Goal: Task Accomplishment & Management: Complete application form

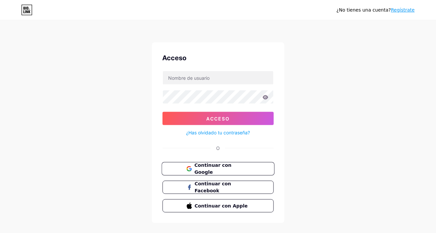
click at [252, 168] on button "Continuar con Google" at bounding box center [218, 169] width 113 height 14
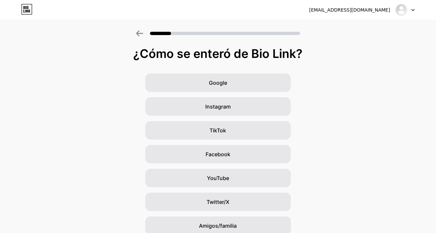
scroll to position [20, 0]
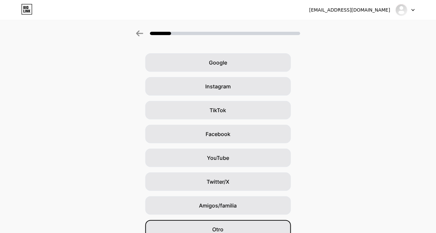
click at [194, 233] on div "Otro" at bounding box center [218, 229] width 146 height 19
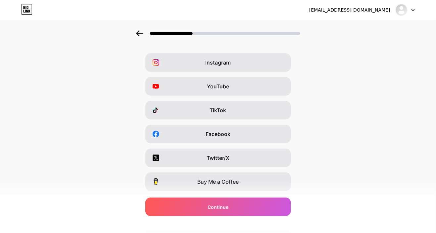
scroll to position [0, 0]
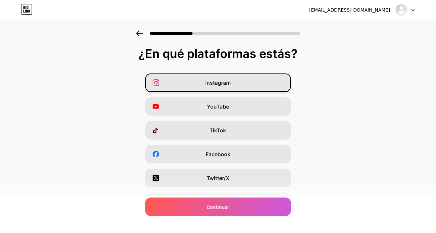
click at [159, 85] on icon at bounding box center [156, 82] width 7 height 7
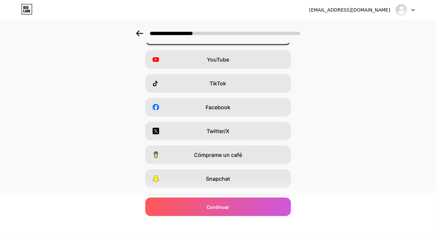
scroll to position [48, 0]
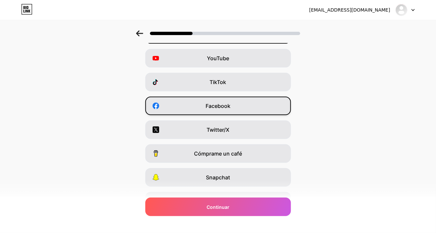
click at [155, 111] on div "Facebook" at bounding box center [218, 106] width 146 height 19
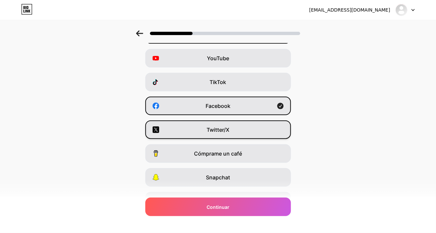
click at [157, 131] on icon at bounding box center [156, 130] width 7 height 7
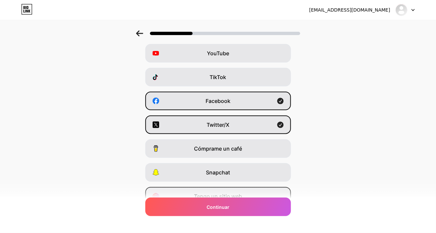
click at [169, 198] on div "Tengo un sitio web" at bounding box center [218, 196] width 146 height 19
click at [178, 216] on div "Continuar" at bounding box center [218, 207] width 146 height 19
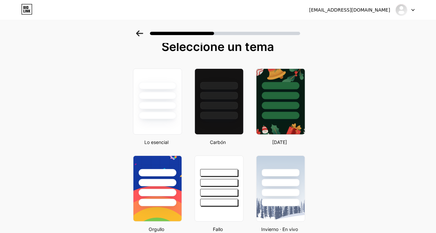
scroll to position [0, 0]
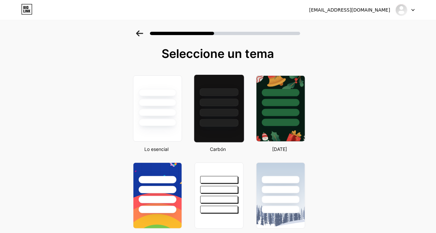
click at [214, 127] on div at bounding box center [219, 109] width 50 height 68
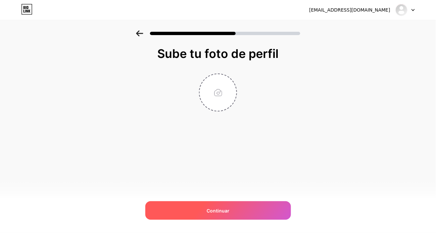
click at [177, 209] on div "Continuar" at bounding box center [218, 210] width 146 height 19
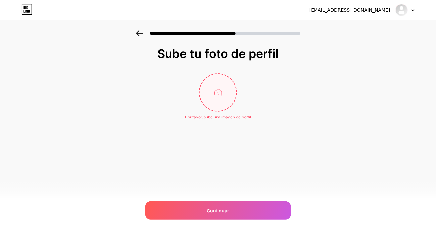
click at [213, 91] on input "file" at bounding box center [218, 92] width 37 height 37
type input "C:\fakepath\1000020754.jpg"
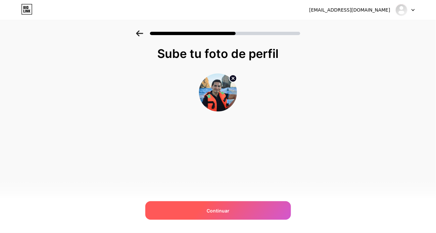
click at [240, 212] on div "Continuar" at bounding box center [218, 210] width 146 height 19
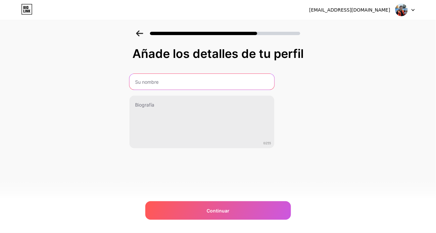
click at [212, 83] on input "text" at bounding box center [202, 82] width 145 height 16
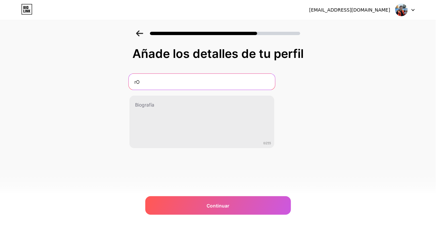
type input "r"
type input "[PERSON_NAME]"
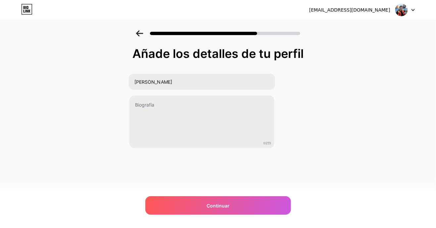
click at [378, 119] on div "Añade los detalles de tu perfil [PERSON_NAME] 0/255 Continuar Error" at bounding box center [218, 105] width 436 height 151
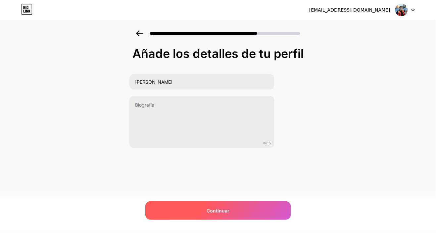
click at [250, 213] on div "Continuar" at bounding box center [218, 210] width 146 height 19
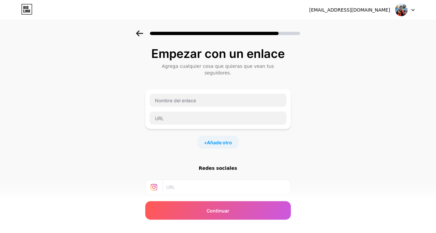
click at [228, 140] on font "Añade otro" at bounding box center [219, 143] width 25 height 6
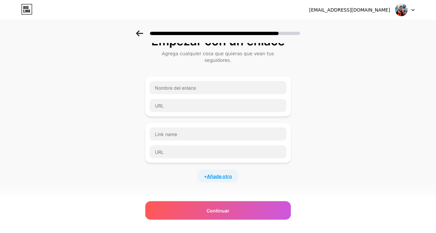
scroll to position [15, 0]
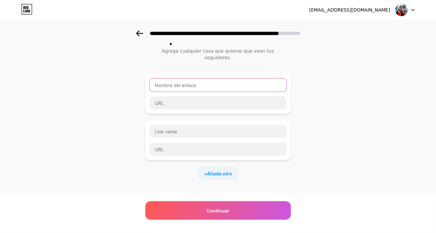
click at [245, 78] on input "text" at bounding box center [218, 84] width 137 height 13
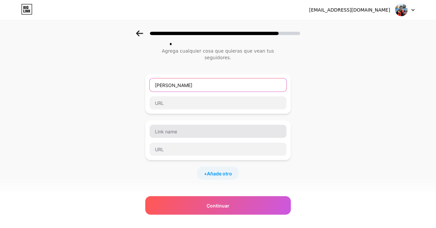
type input "[PERSON_NAME]"
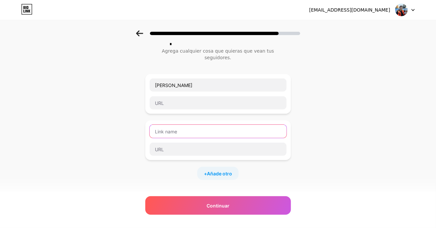
click at [232, 127] on input "text" at bounding box center [218, 131] width 137 height 13
type input "B-fit"
click at [226, 171] on font "Añade otro" at bounding box center [219, 174] width 25 height 6
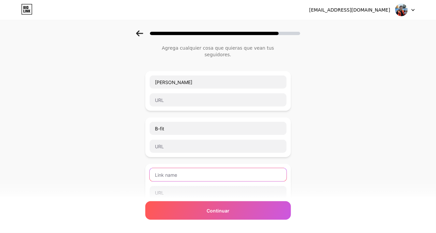
click at [235, 168] on input "text" at bounding box center [218, 174] width 137 height 13
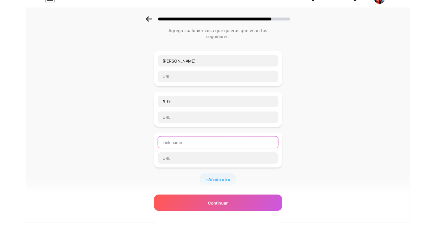
scroll to position [34, 0]
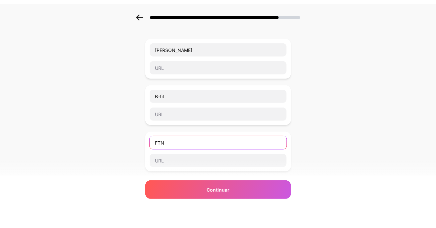
type input "FTN"
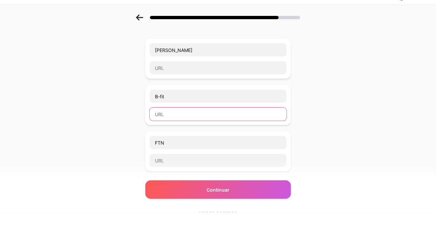
click at [214, 124] on input "text" at bounding box center [218, 130] width 137 height 13
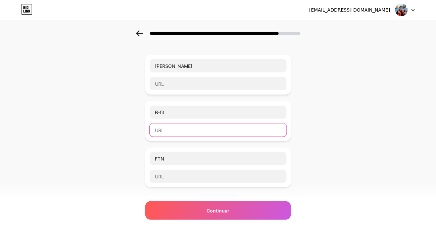
paste input "[URL][DOMAIN_NAME]"
type input "[URL][DOMAIN_NAME]"
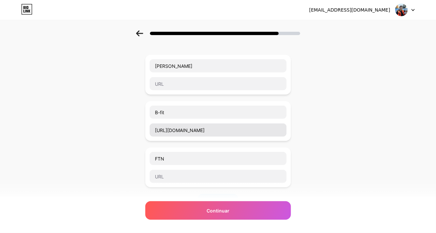
scroll to position [0, 0]
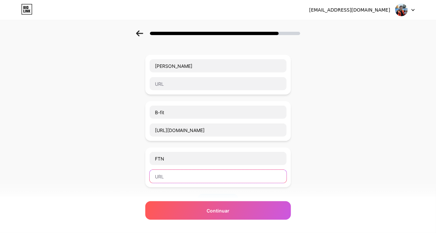
click at [188, 172] on input "text" at bounding box center [218, 176] width 137 height 13
paste input "[URL][DOMAIN_NAME]"
type input "[URL][DOMAIN_NAME]"
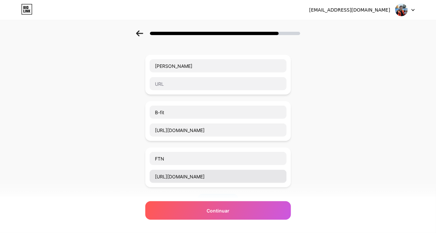
scroll to position [0, 0]
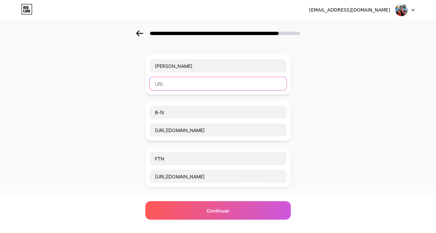
click at [189, 79] on input "text" at bounding box center [218, 83] width 137 height 13
paste input "[URL][DOMAIN_NAME]"
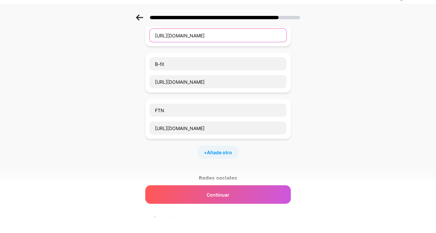
scroll to position [68, 0]
type input "[URL][DOMAIN_NAME]"
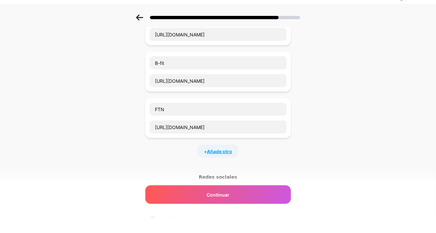
click at [225, 165] on font "Añade otro" at bounding box center [219, 168] width 25 height 6
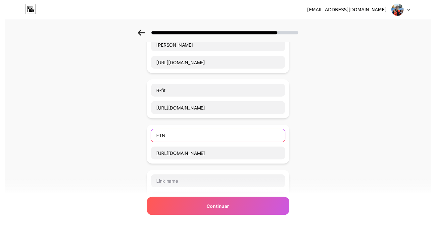
scroll to position [52, 0]
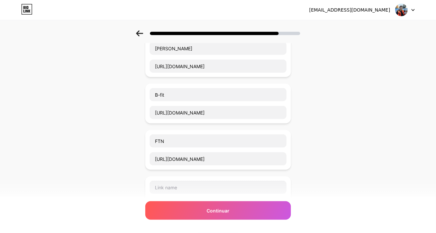
click at [374, 83] on div "Empezar con un enlace Agrega cualquier cosa que quieras que vean tus seguidores…" at bounding box center [218, 167] width 436 height 379
click at [218, 181] on input "text" at bounding box center [218, 187] width 137 height 13
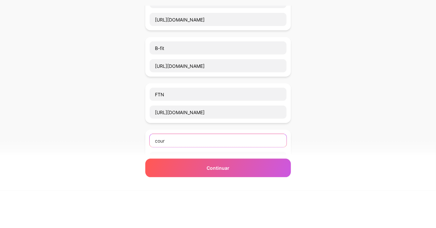
scroll to position [61, 0]
type input "c"
type input "COURA"
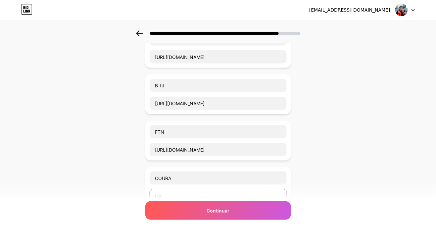
click at [195, 189] on input "text" at bounding box center [218, 195] width 137 height 13
paste input "[URL][DOMAIN_NAME]"
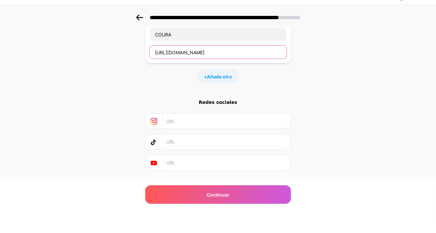
scroll to position [191, 0]
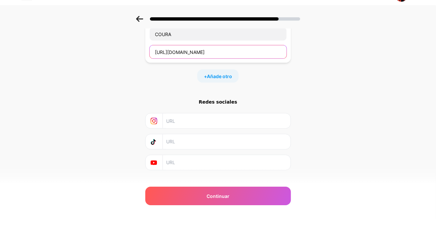
type input "[URL][DOMAIN_NAME]"
click at [229, 88] on font "Añade otro" at bounding box center [219, 91] width 25 height 6
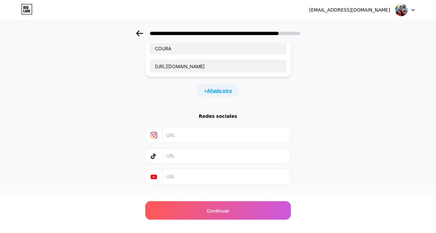
scroll to position [0, 0]
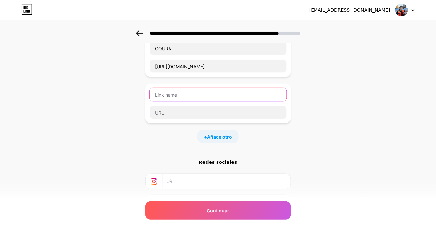
click at [177, 88] on input "text" at bounding box center [218, 94] width 137 height 13
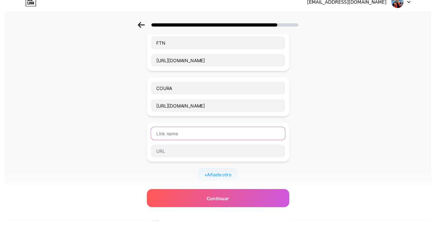
scroll to position [141, 0]
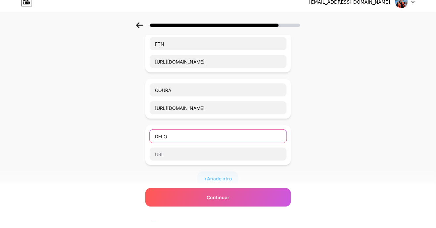
type input "Ü"
type input "DELOÜ"
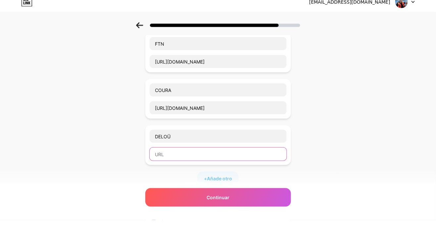
click at [190, 157] on input "text" at bounding box center [218, 162] width 137 height 13
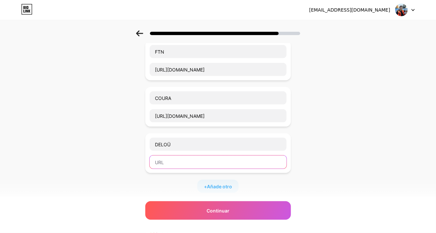
paste input "[URL][DOMAIN_NAME]"
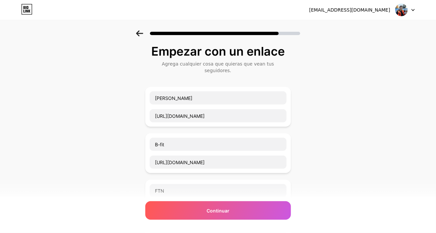
scroll to position [0, 0]
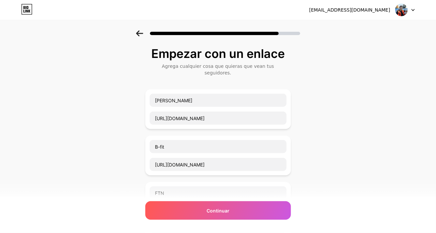
type input "[URL][DOMAIN_NAME]"
click at [240, 112] on input "[URL][DOMAIN_NAME]" at bounding box center [218, 118] width 137 height 13
click at [241, 112] on input "[URL][DOMAIN_NAME]" at bounding box center [218, 118] width 137 height 13
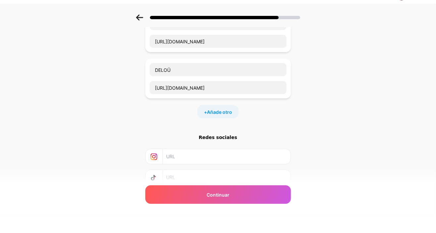
scroll to position [203, 0]
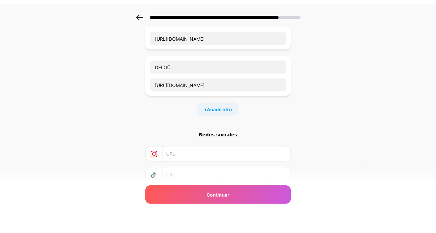
click at [227, 163] on input "text" at bounding box center [226, 170] width 120 height 15
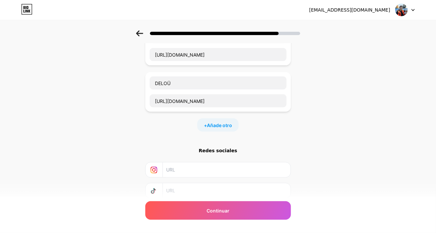
paste input "[URL][DOMAIN_NAME]"
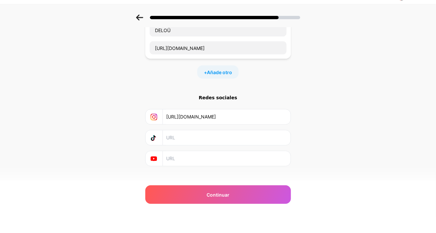
scroll to position [241, 0]
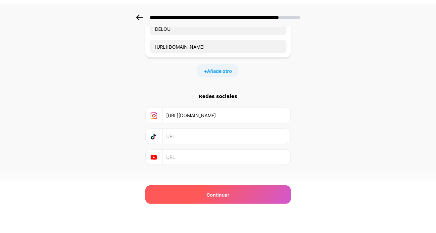
type input "[URL][DOMAIN_NAME]"
click at [248, 212] on div "Continuar" at bounding box center [218, 210] width 146 height 19
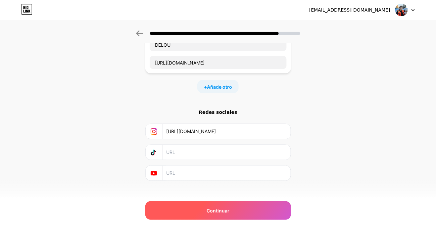
scroll to position [0, 0]
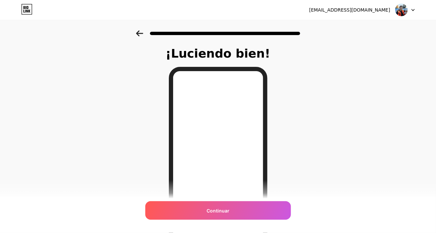
click at [256, 211] on div "Continuar" at bounding box center [218, 210] width 146 height 19
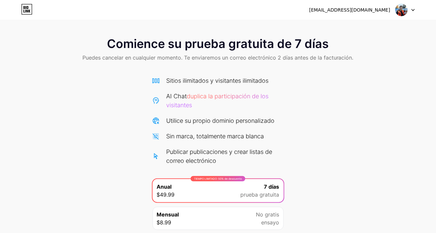
click at [3, 154] on div "Comience su prueba gratuita de 7 días Puedes cancelar en cualquier momento. Te …" at bounding box center [218, 144] width 436 height 228
click at [391, 13] on div "[EMAIL_ADDRESS][DOMAIN_NAME]" at bounding box center [362, 10] width 106 height 12
click at [403, 10] on img at bounding box center [401, 10] width 13 height 13
click at [357, 9] on font "[EMAIL_ADDRESS][DOMAIN_NAME]" at bounding box center [349, 9] width 81 height 5
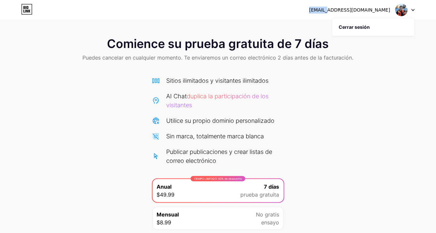
click at [24, 11] on icon at bounding box center [24, 11] width 1 height 3
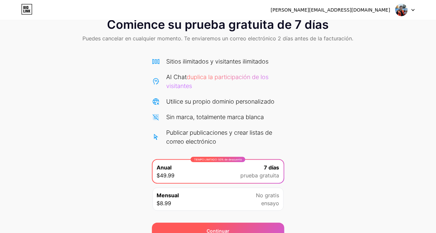
click at [268, 224] on div "Continuar" at bounding box center [218, 231] width 132 height 16
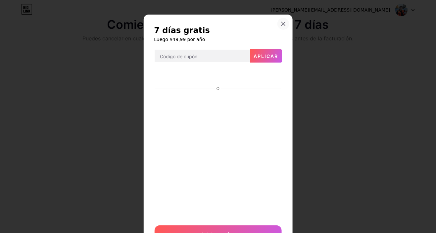
click at [287, 26] on div at bounding box center [284, 24] width 12 height 12
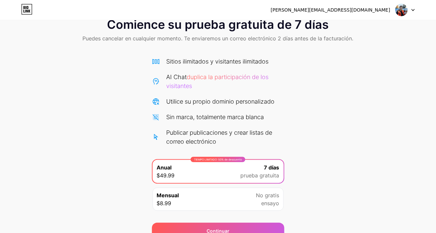
click at [361, 102] on div "Comience su prueba gratuita de 7 días Puedes cancelar en cualquier momento. Te …" at bounding box center [218, 125] width 436 height 228
